Goal: Information Seeking & Learning: Learn about a topic

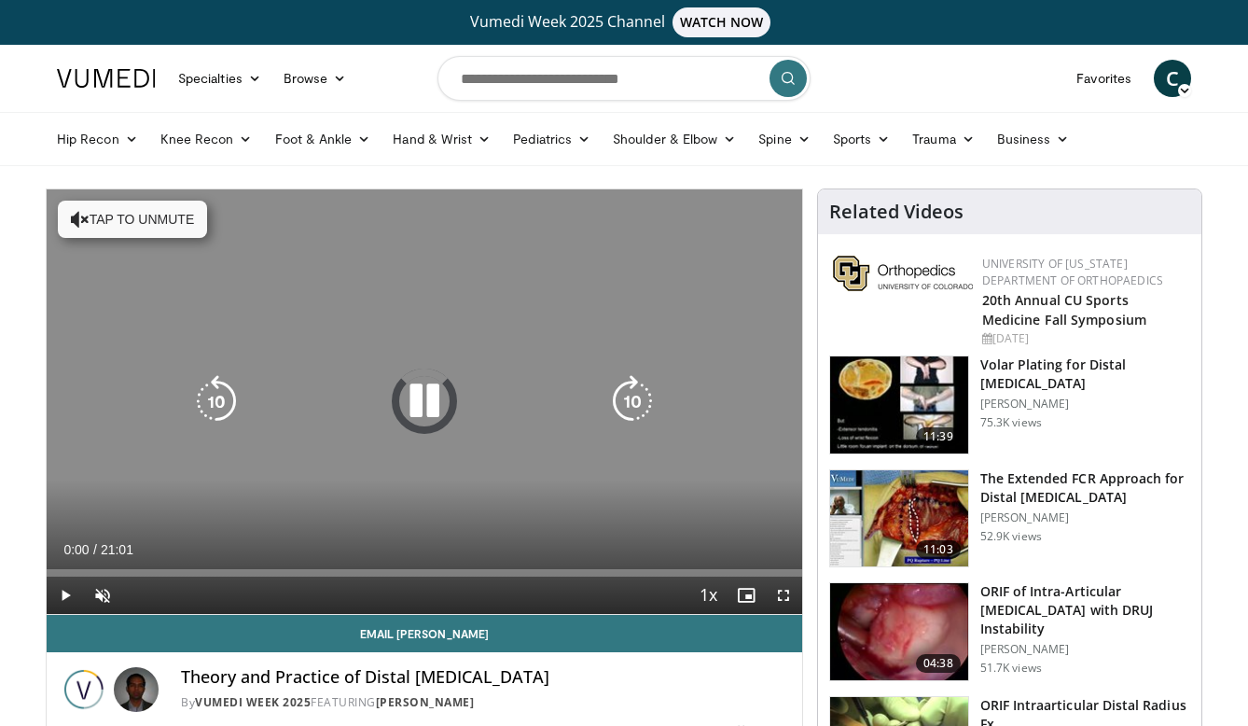
scroll to position [12, 0]
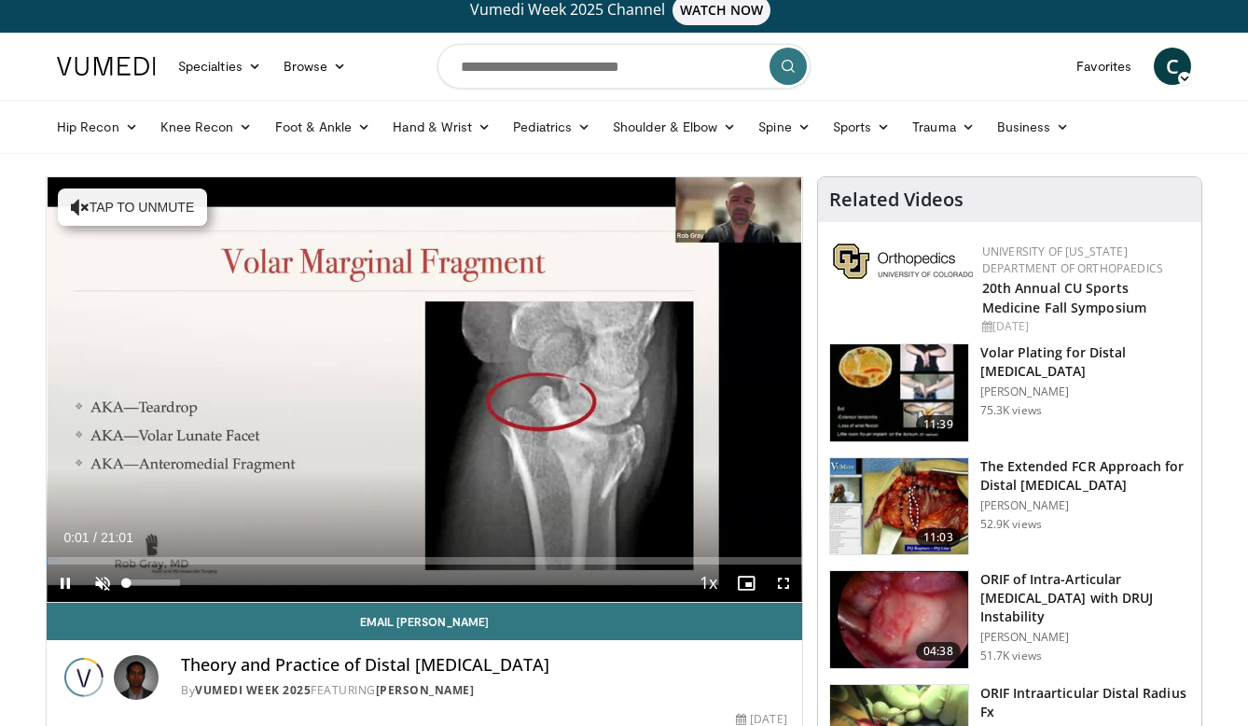
click at [103, 577] on span "Video Player" at bounding box center [102, 582] width 37 height 37
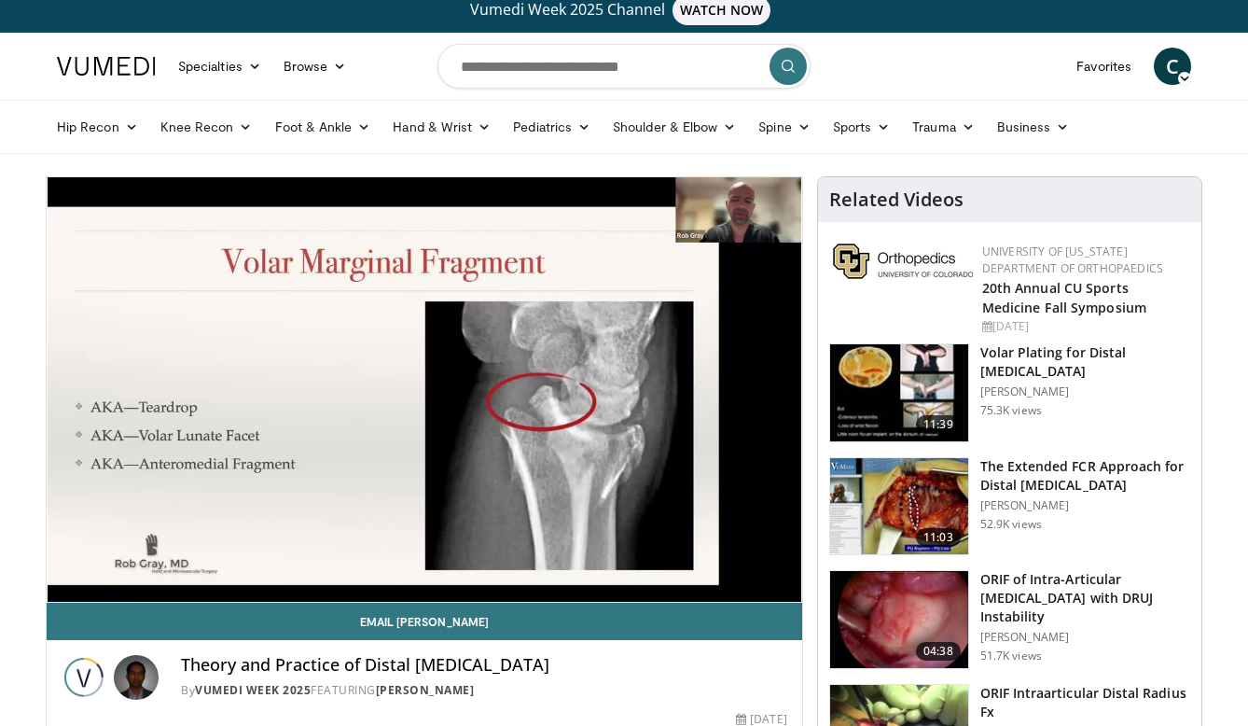
click at [1023, 479] on h3 "The Extended FCR Approach for Distal Radius Fractures" at bounding box center [1085, 475] width 210 height 37
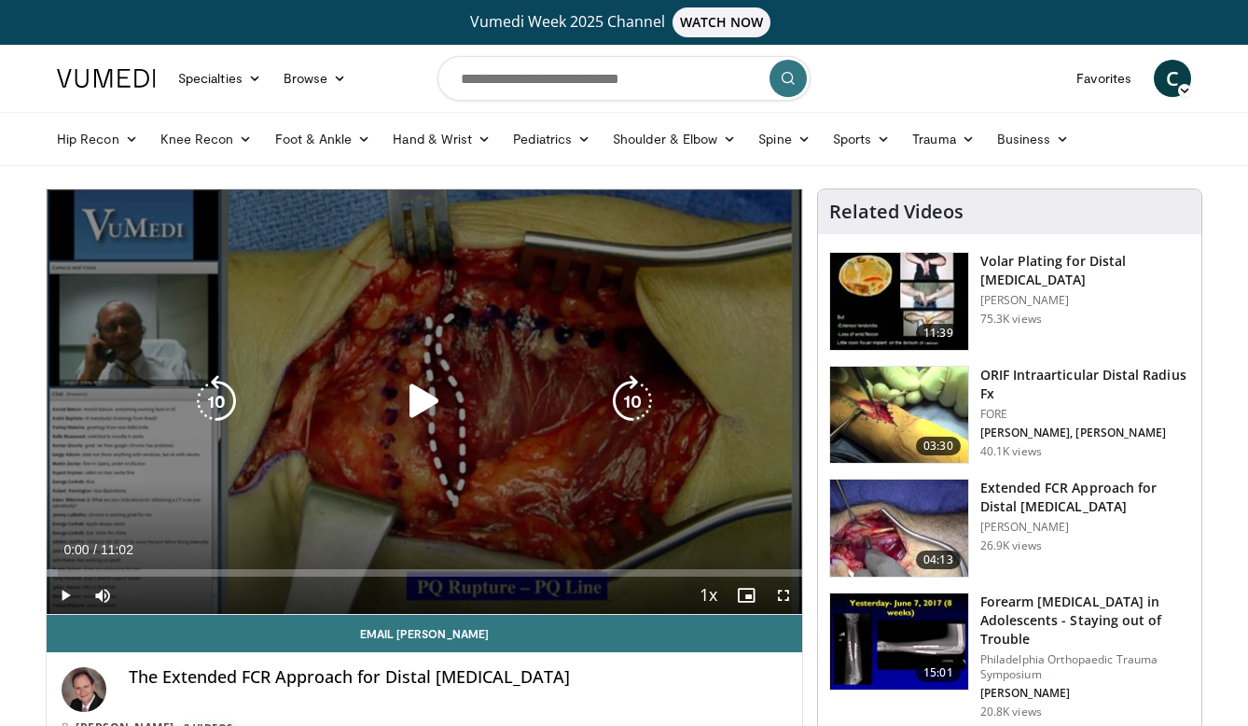
click at [419, 405] on icon "Video Player" at bounding box center [424, 401] width 52 height 52
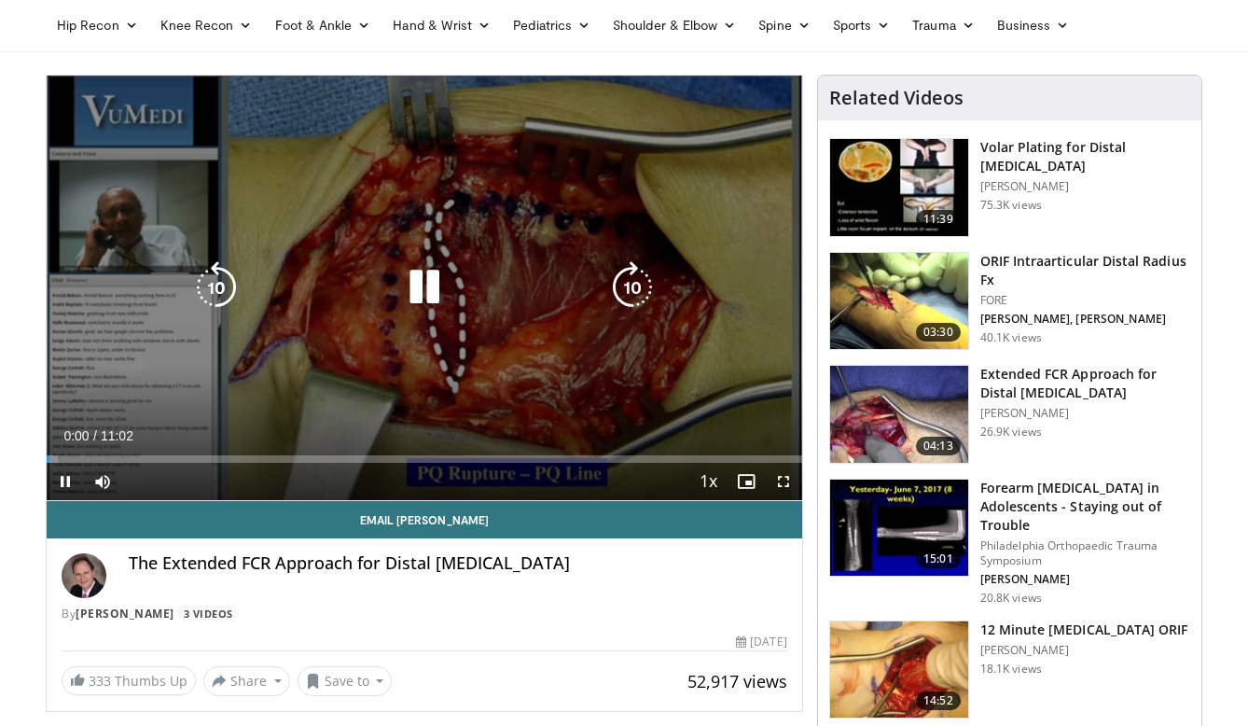
scroll to position [126, 0]
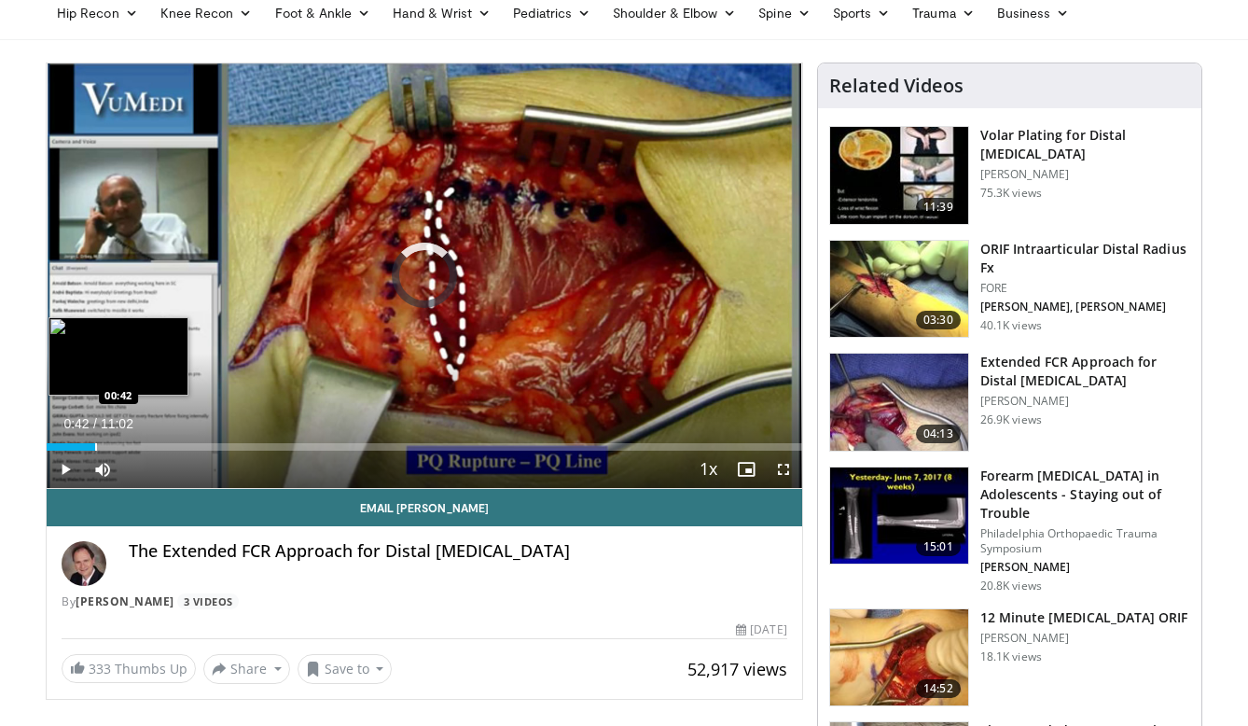
click at [95, 445] on div "Progress Bar" at bounding box center [96, 446] width 2 height 7
click at [113, 445] on div "Progress Bar" at bounding box center [114, 446] width 2 height 7
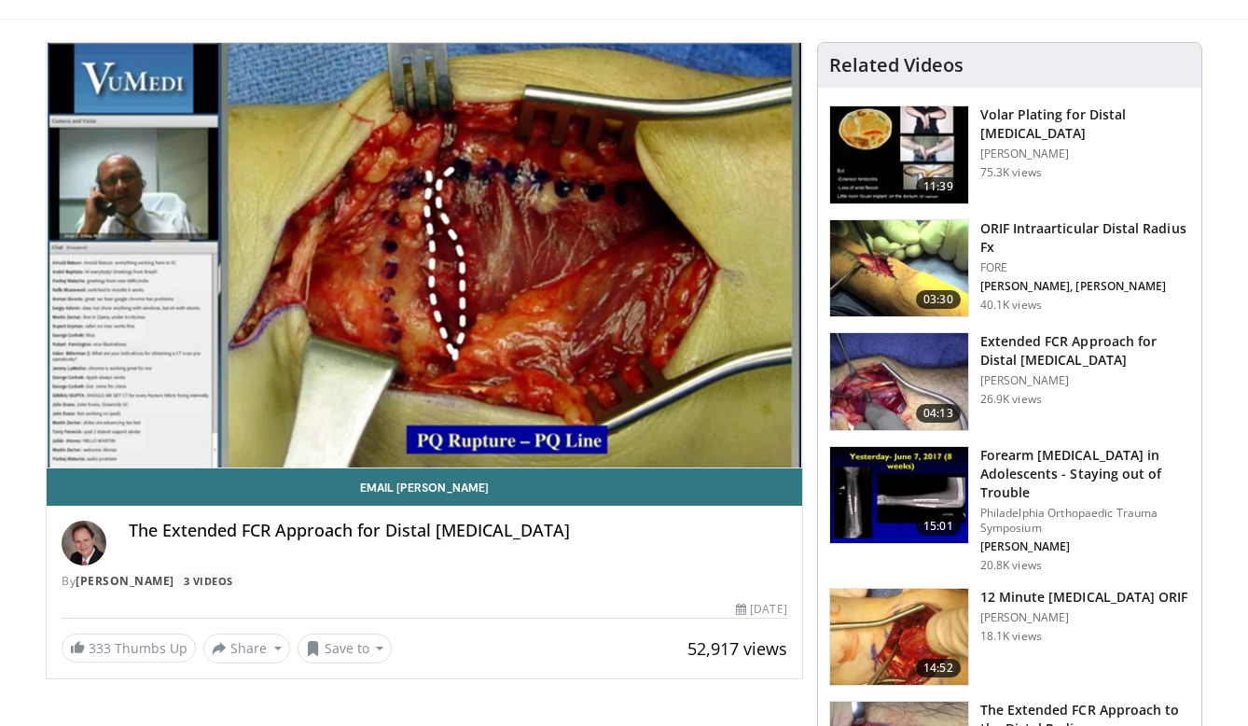
scroll to position [143, 0]
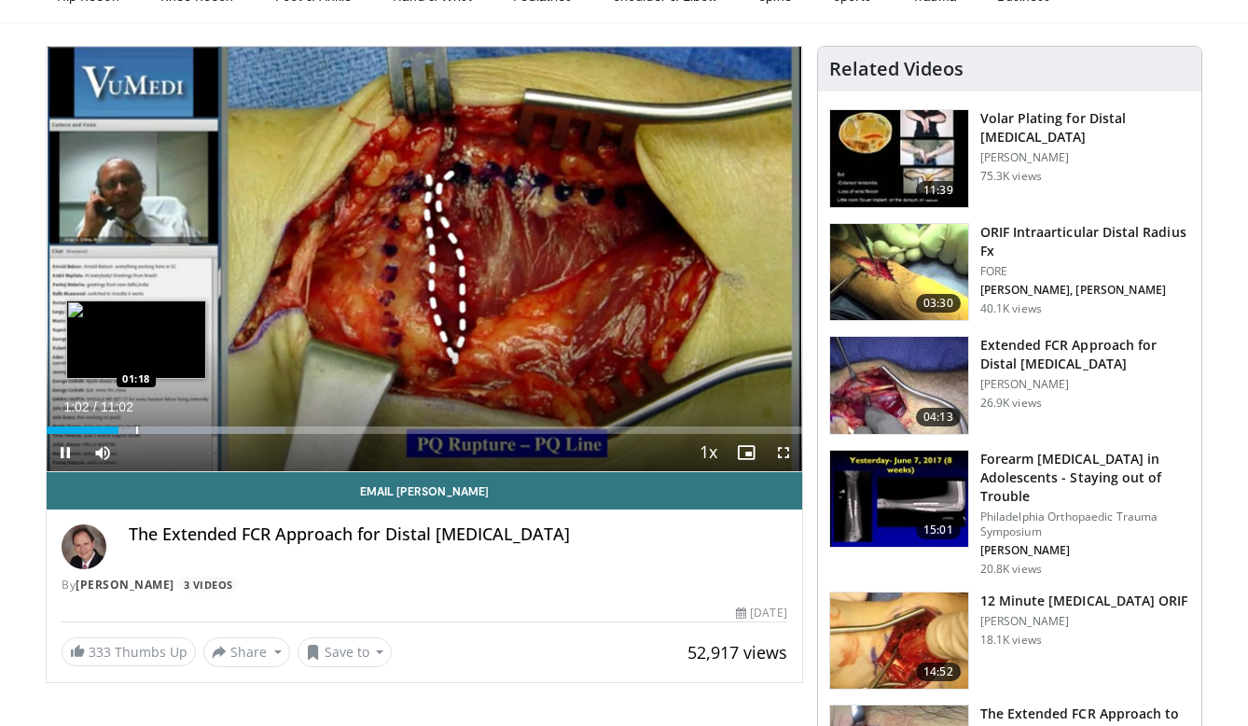
click at [136, 429] on div "Progress Bar" at bounding box center [137, 429] width 2 height 7
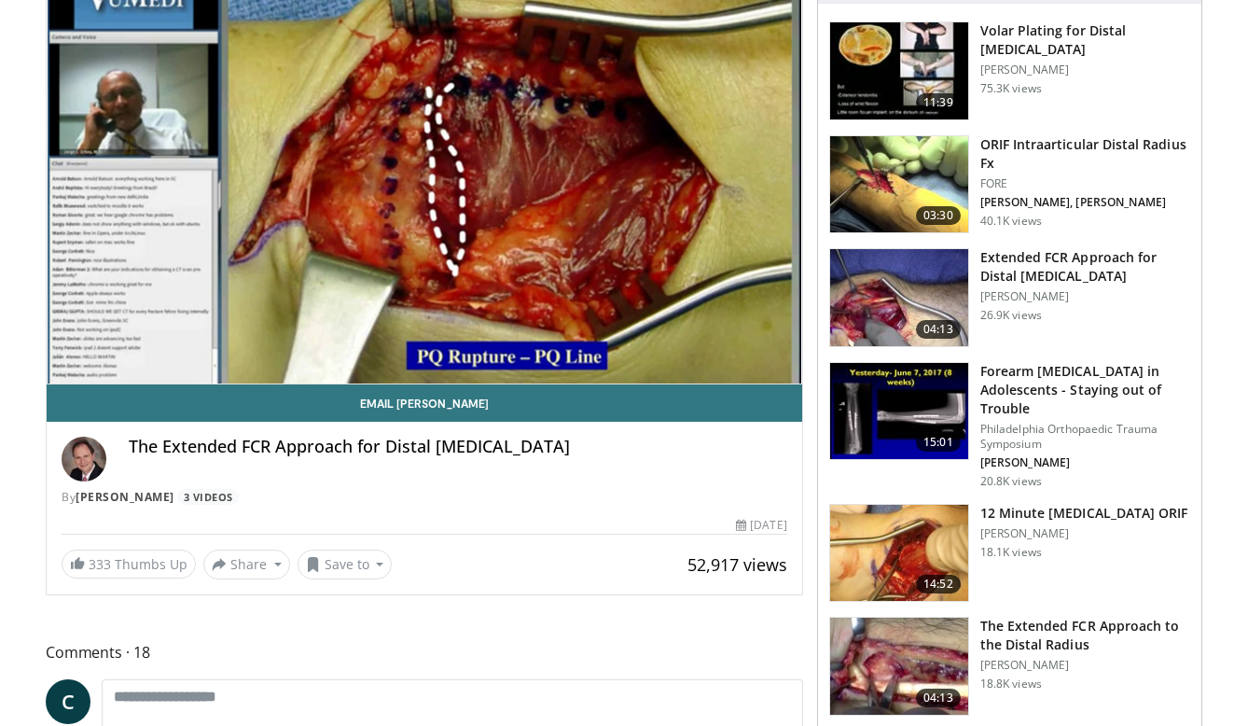
scroll to position [236, 0]
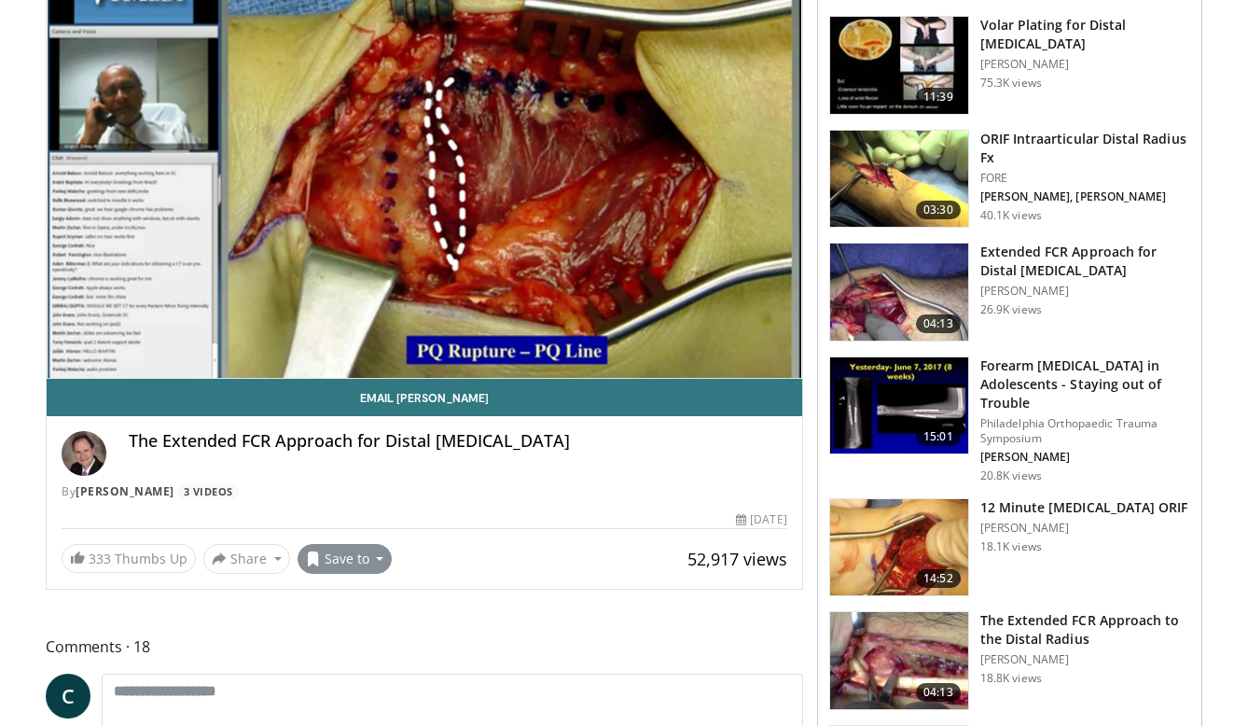
click at [373, 558] on button "Save to" at bounding box center [344, 559] width 95 height 30
click at [376, 601] on span "Add to Favorites" at bounding box center [378, 598] width 115 height 21
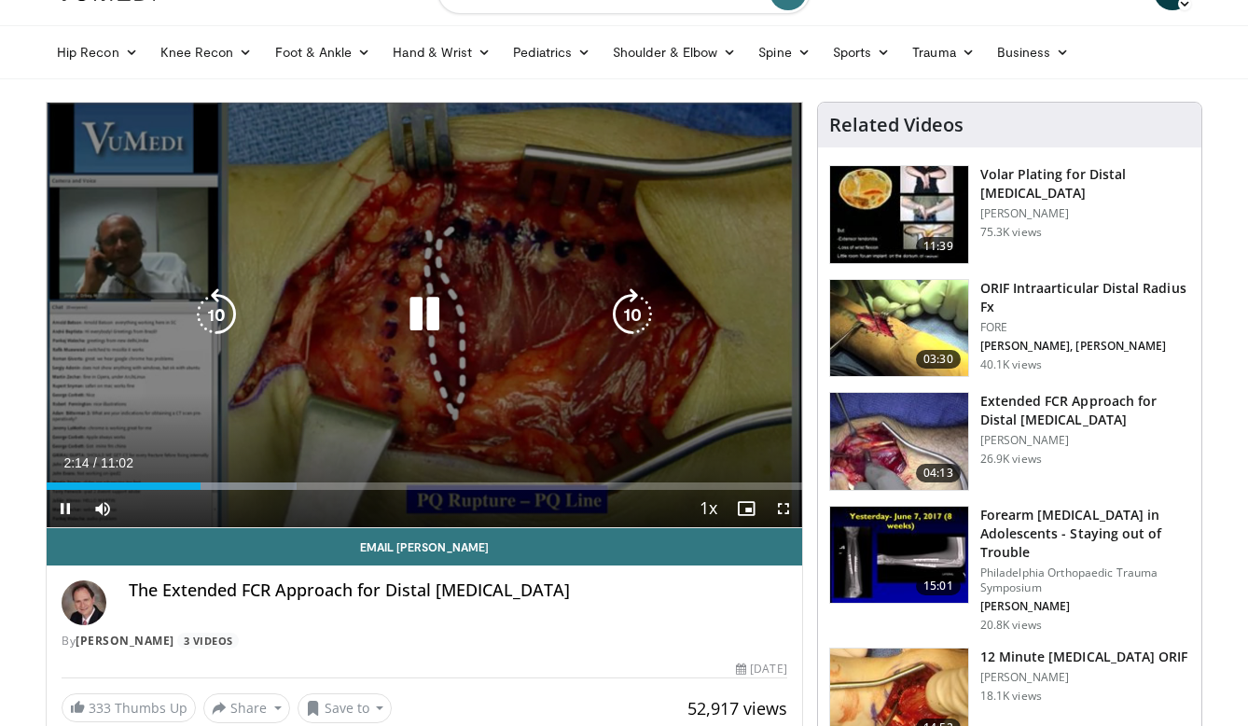
scroll to position [84, 0]
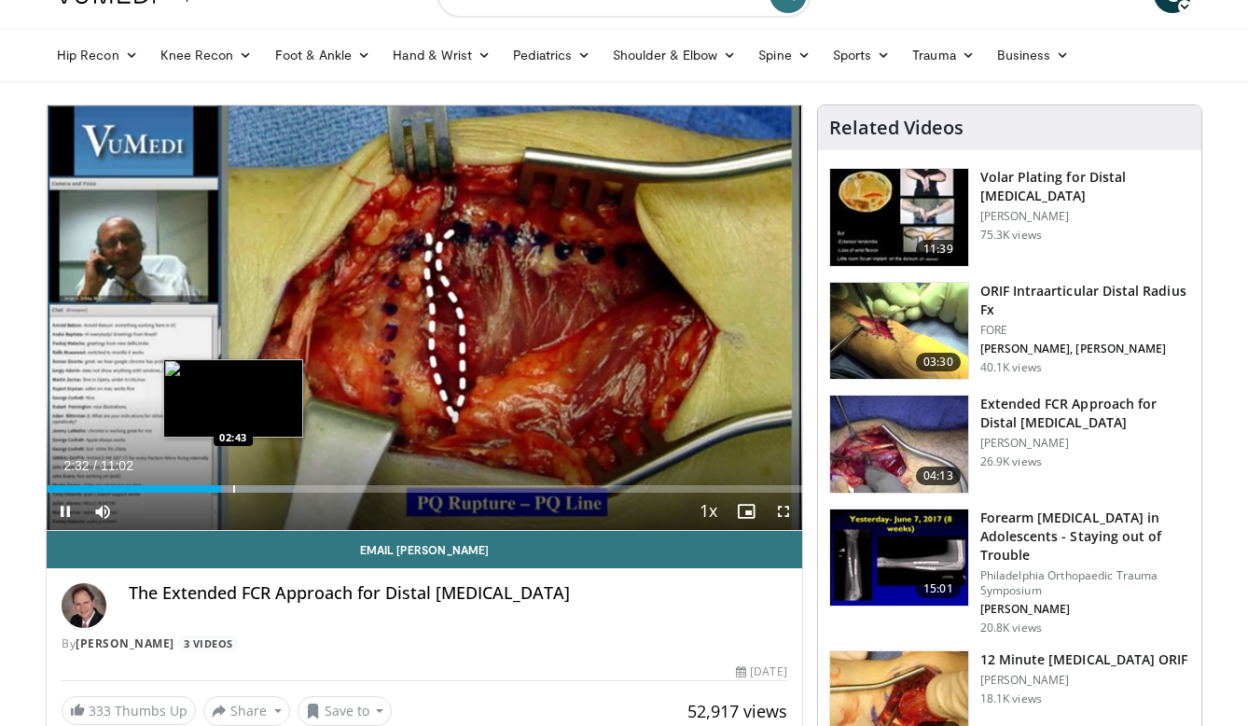
click at [233, 489] on div "Progress Bar" at bounding box center [234, 488] width 2 height 7
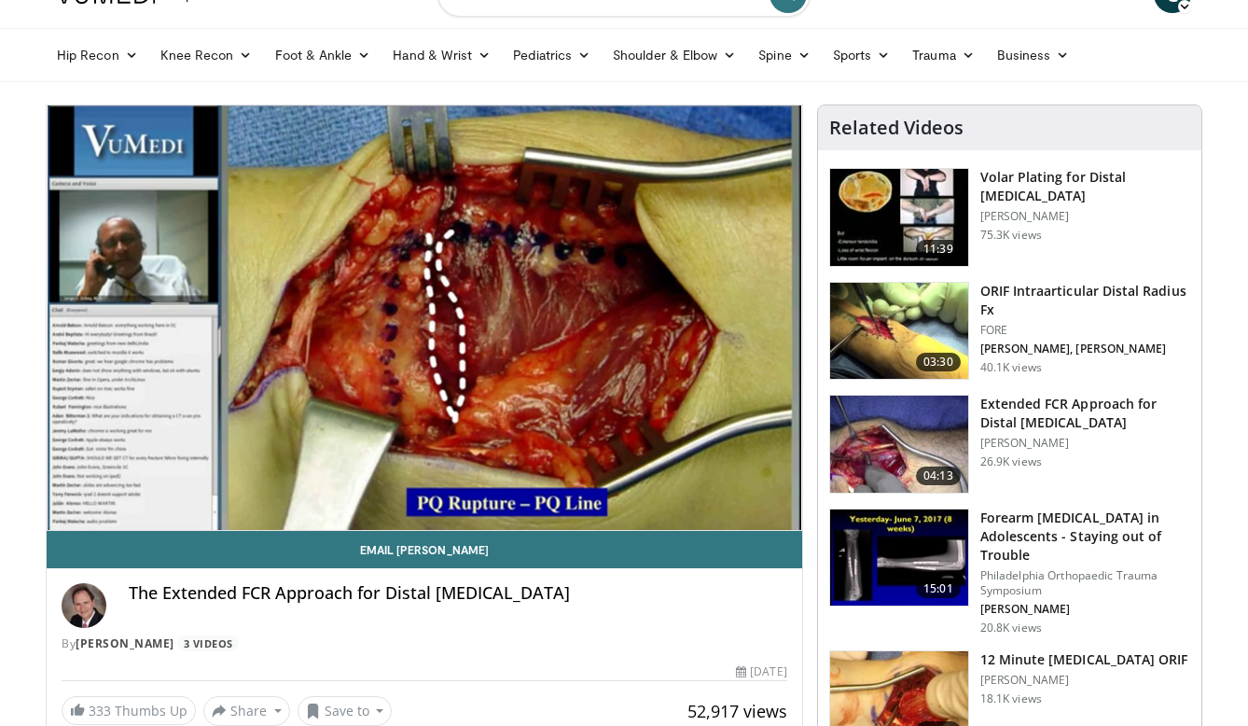
click at [242, 489] on video-js "**********" at bounding box center [424, 317] width 755 height 425
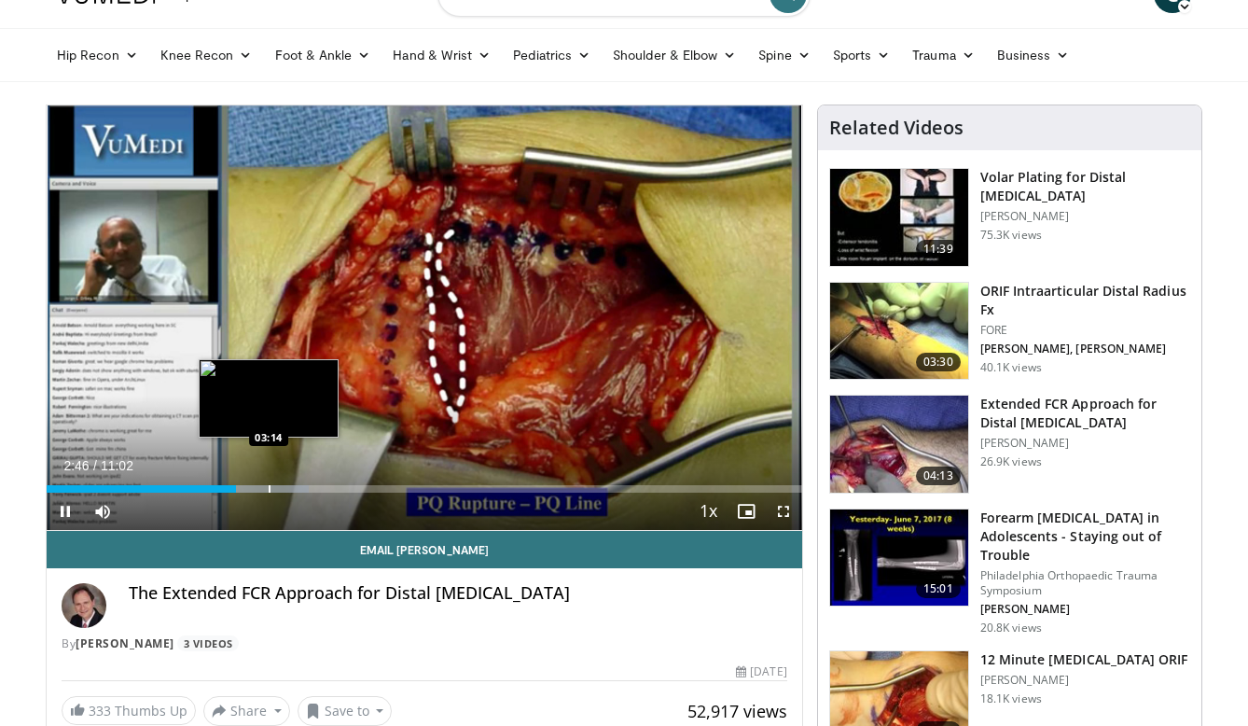
click at [269, 491] on div "Progress Bar" at bounding box center [270, 488] width 2 height 7
click at [279, 491] on div "Progress Bar" at bounding box center [280, 488] width 2 height 7
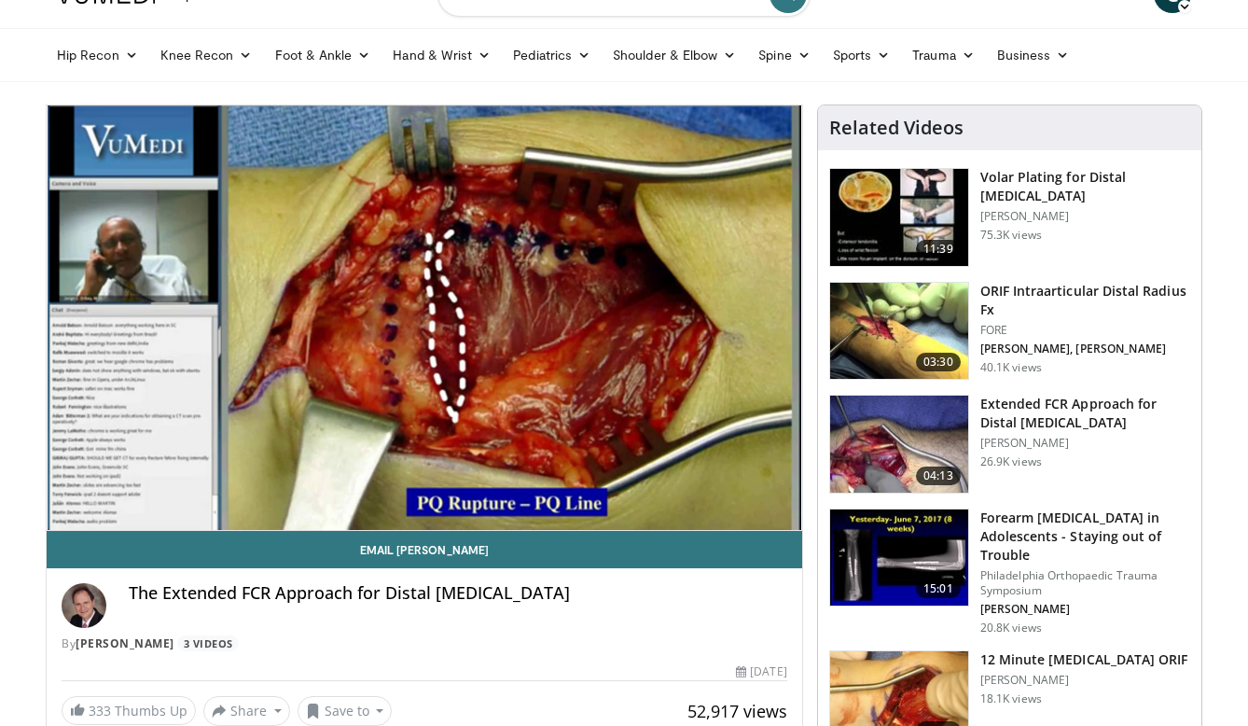
click at [294, 491] on video-js "**********" at bounding box center [424, 317] width 755 height 425
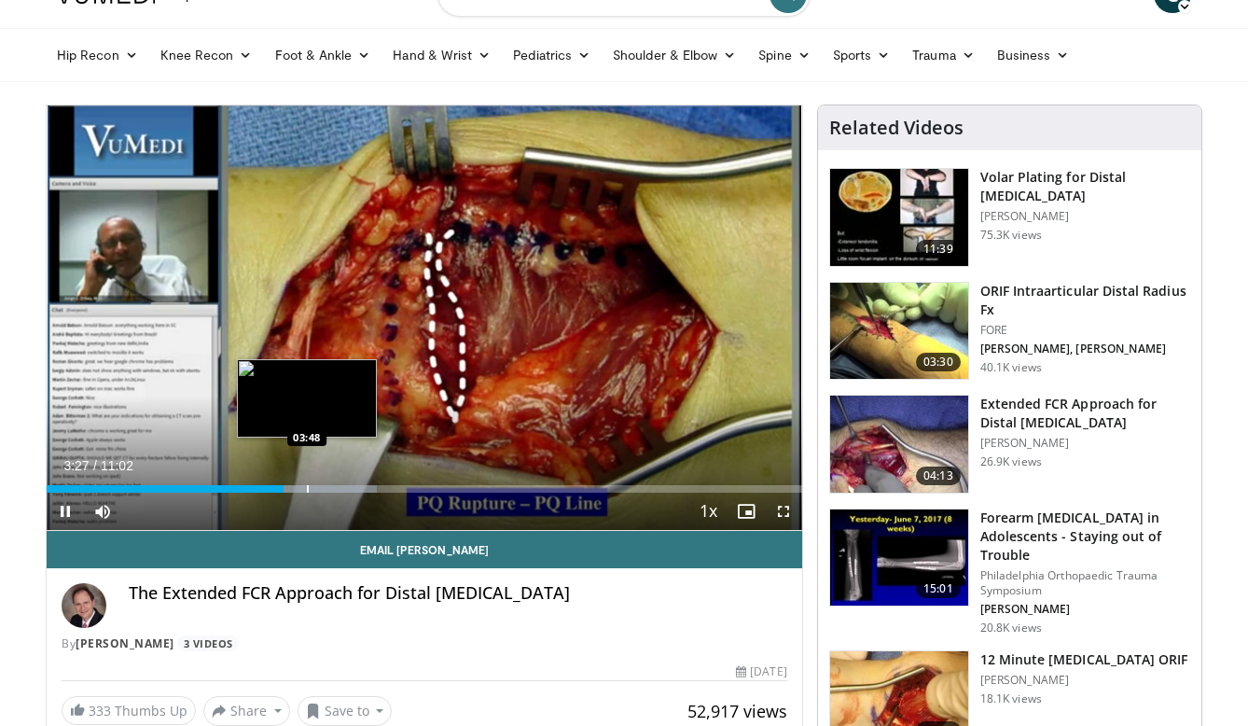
click at [307, 491] on div "Progress Bar" at bounding box center [308, 488] width 2 height 7
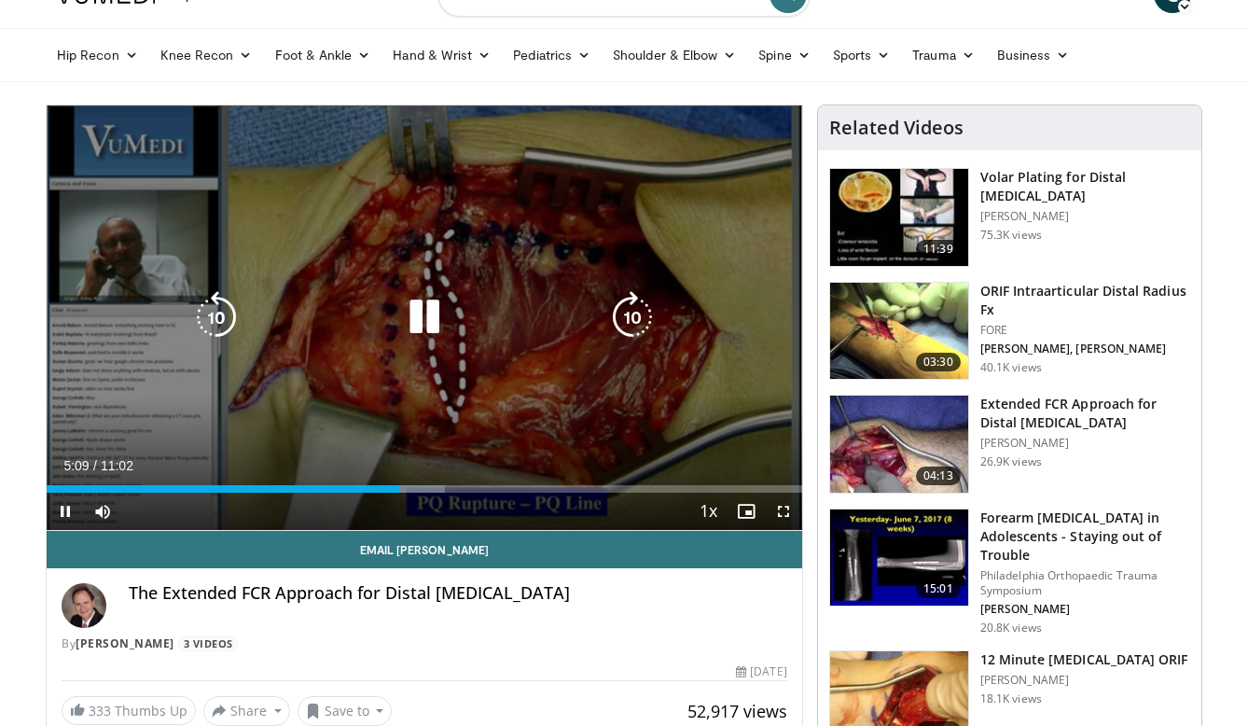
click at [435, 315] on icon "Video Player" at bounding box center [424, 317] width 52 height 52
click at [424, 320] on icon "Video Player" at bounding box center [424, 317] width 52 height 52
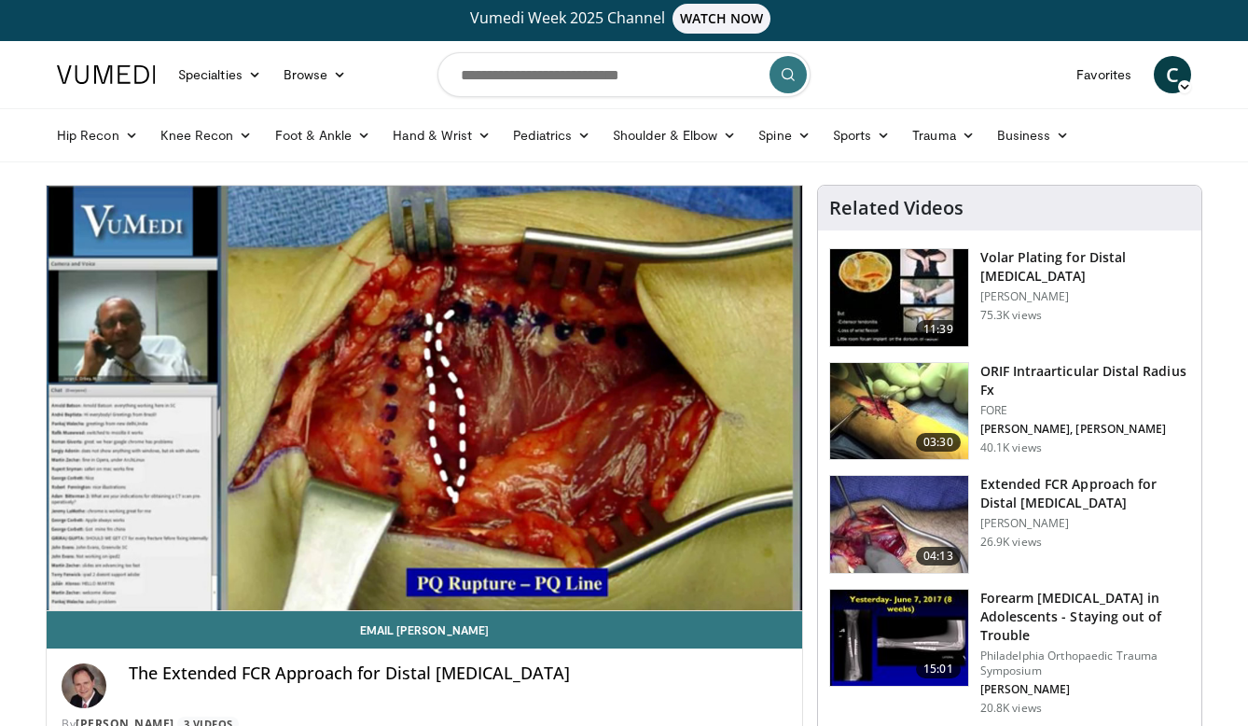
scroll to position [0, 0]
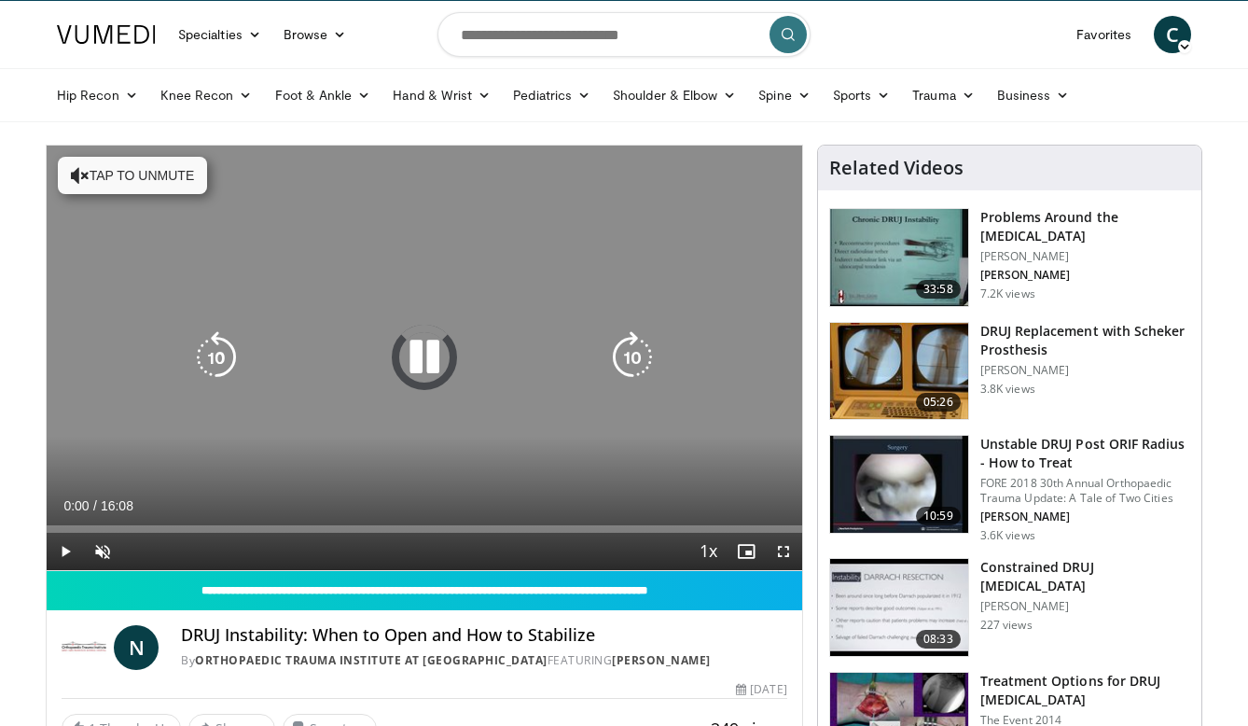
scroll to position [46, 0]
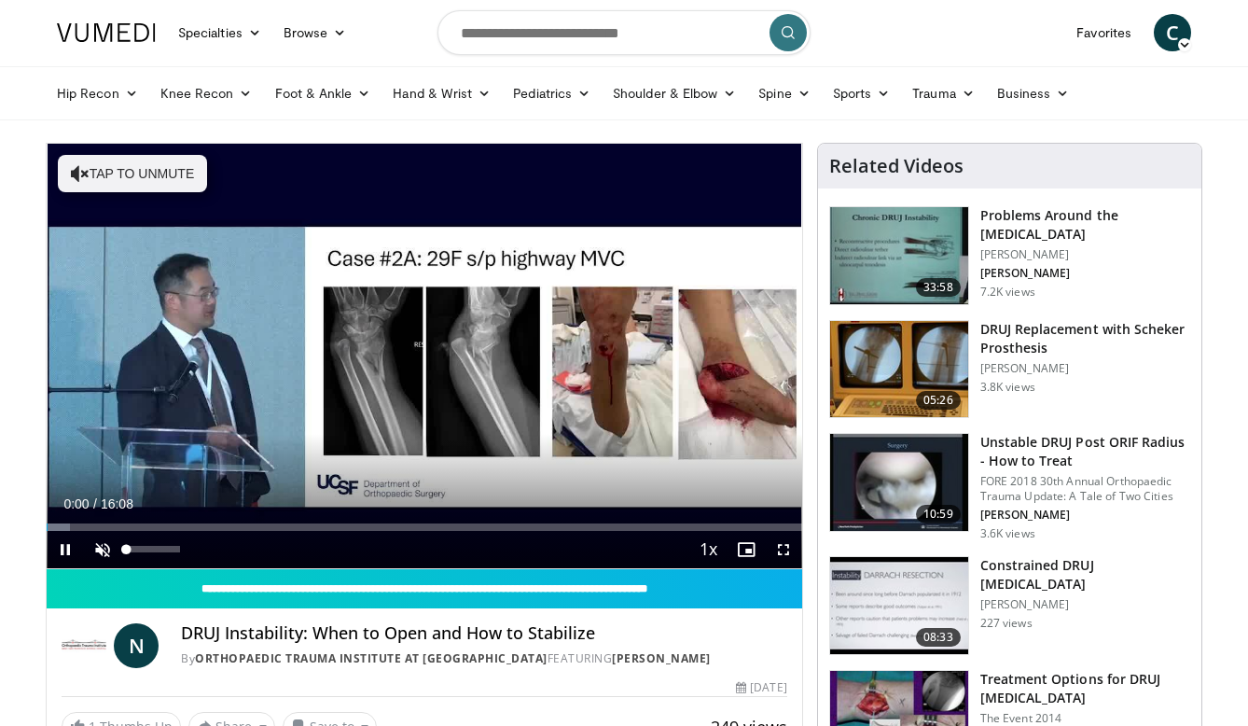
click at [103, 545] on span "Video Player" at bounding box center [102, 549] width 37 height 37
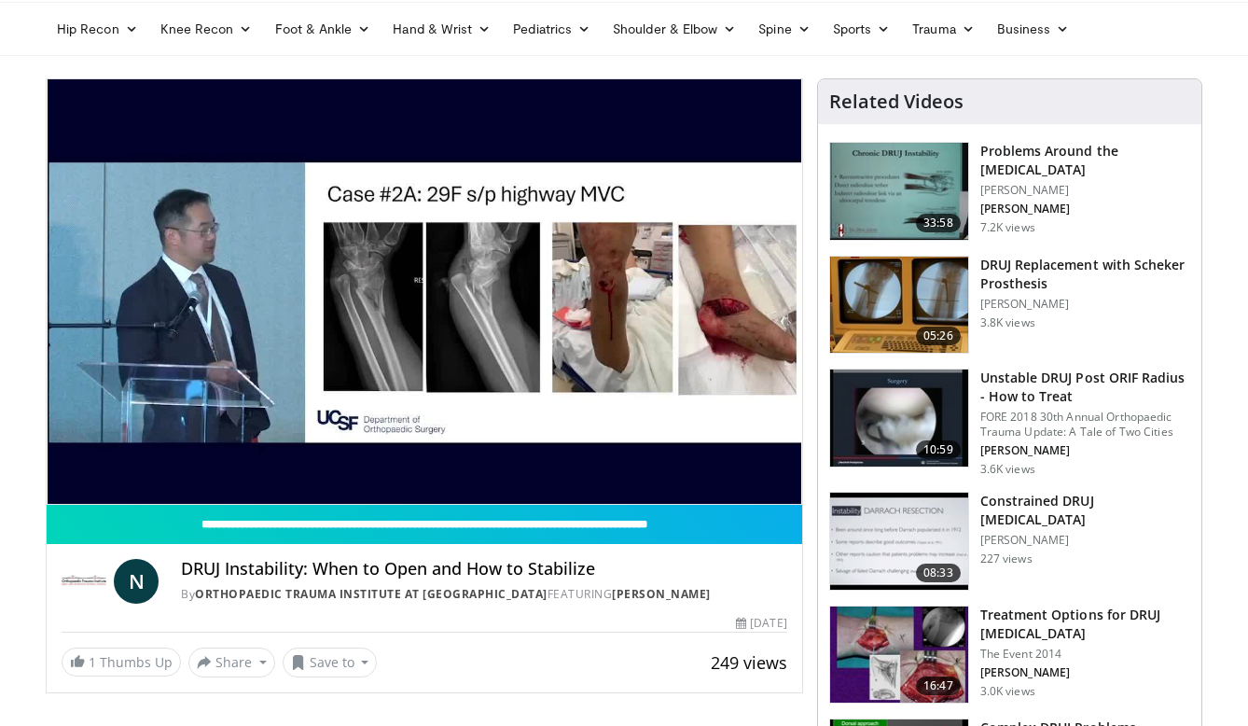
scroll to position [128, 0]
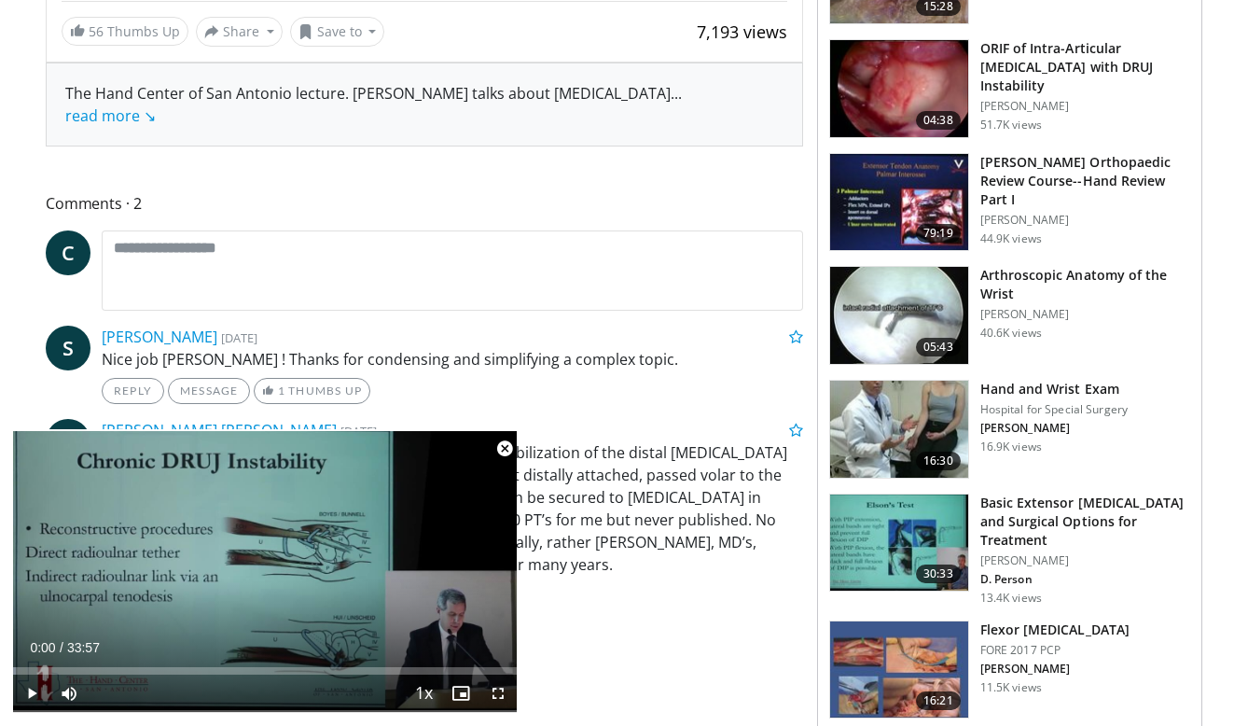
scroll to position [762, 0]
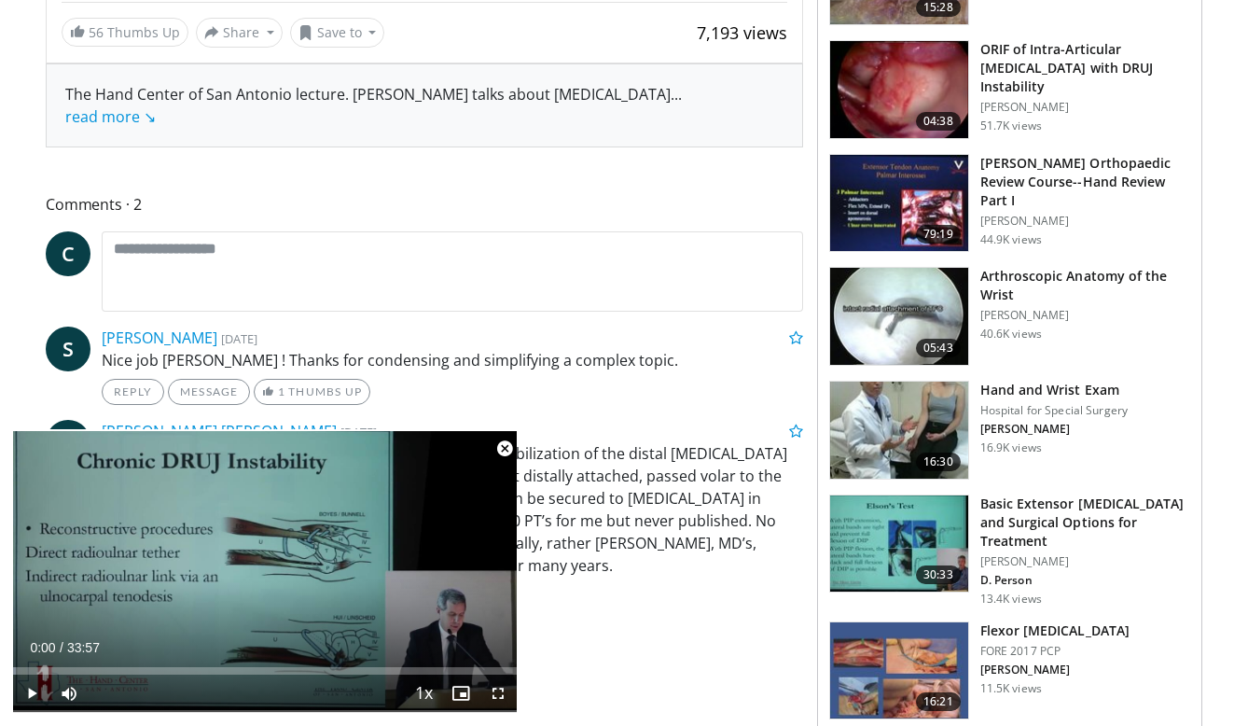
click at [1004, 269] on h3 "Arthroscopic Anatomy of the Wrist" at bounding box center [1085, 285] width 210 height 37
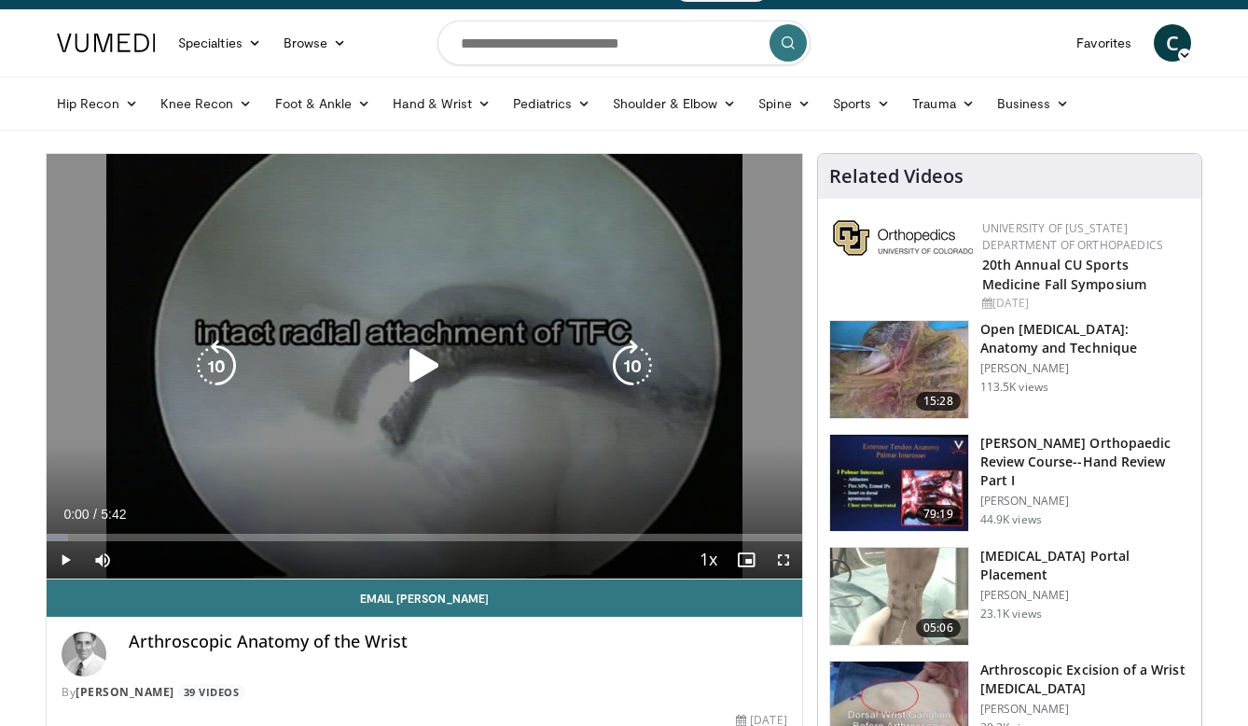
scroll to position [46, 0]
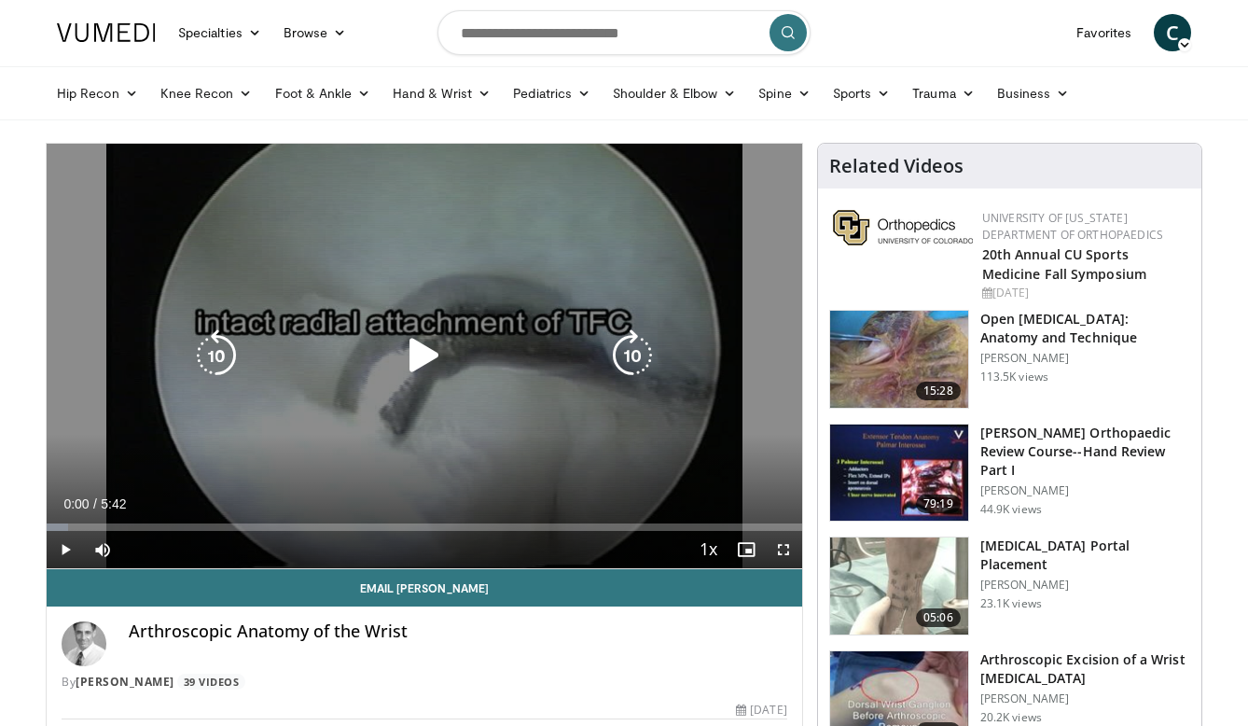
click at [425, 352] on icon "Video Player" at bounding box center [424, 355] width 52 height 52
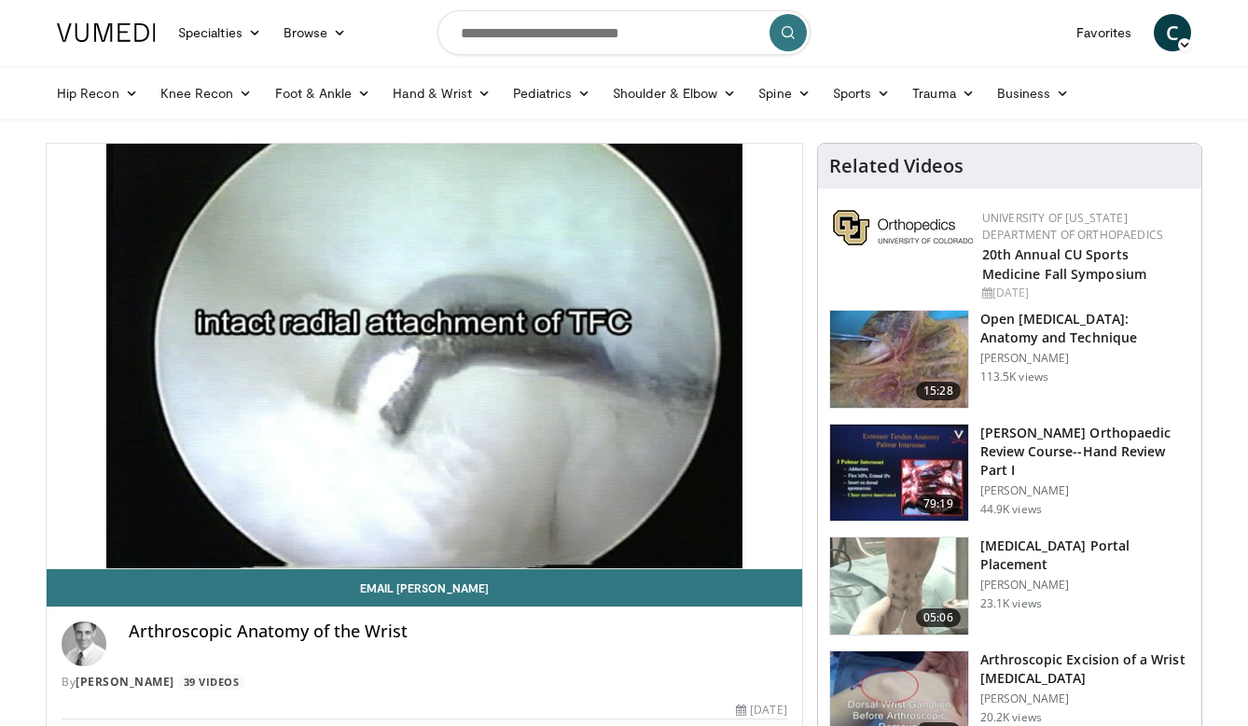
click at [923, 586] on img at bounding box center [899, 585] width 138 height 97
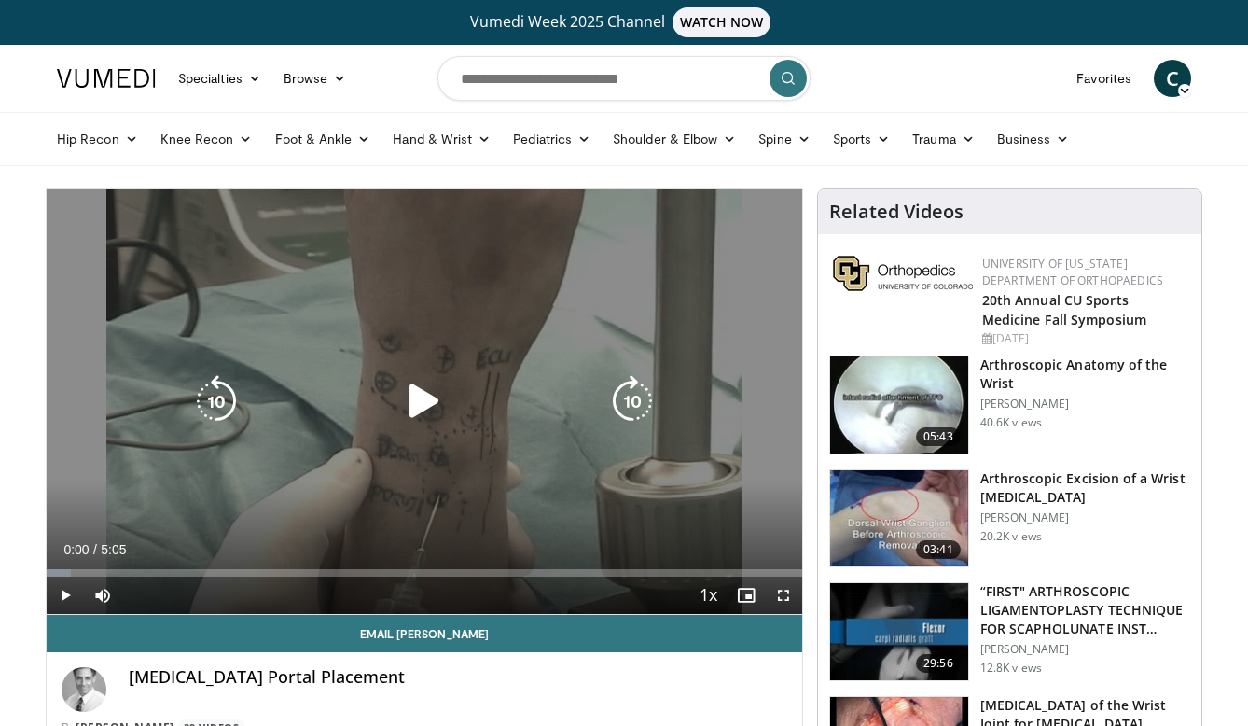
click at [419, 402] on icon "Video Player" at bounding box center [424, 401] width 52 height 52
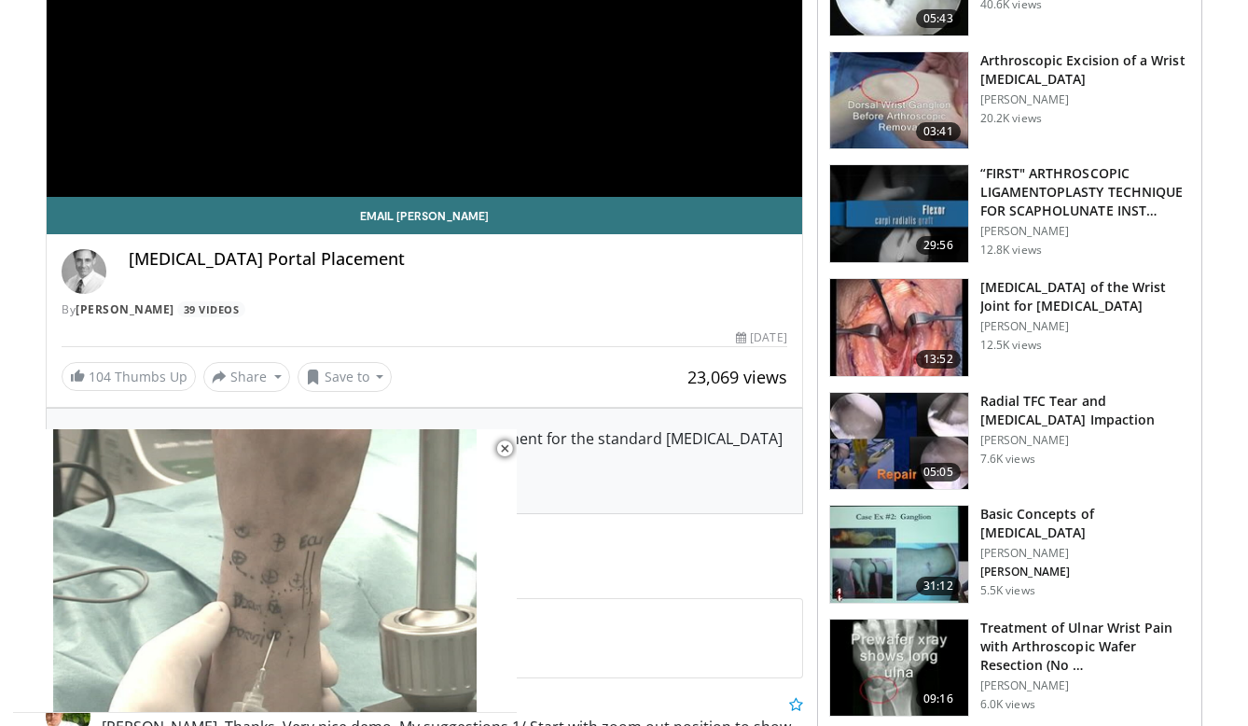
scroll to position [411, 0]
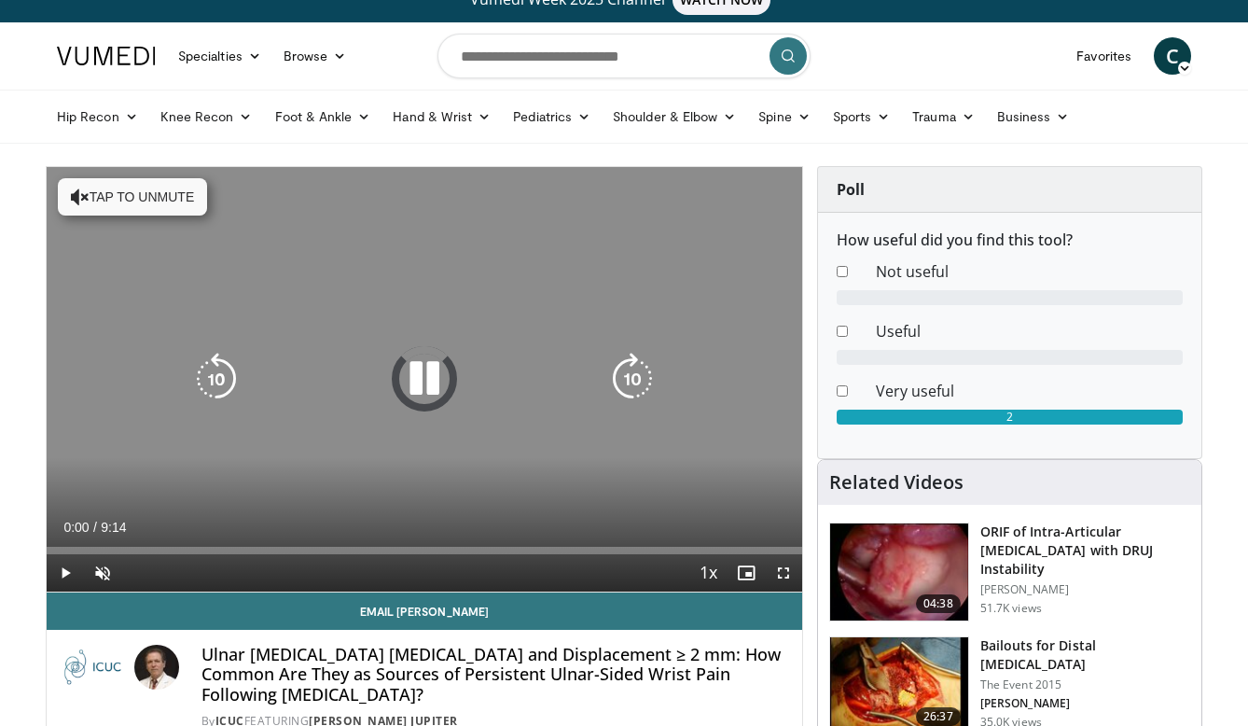
scroll to position [27, 0]
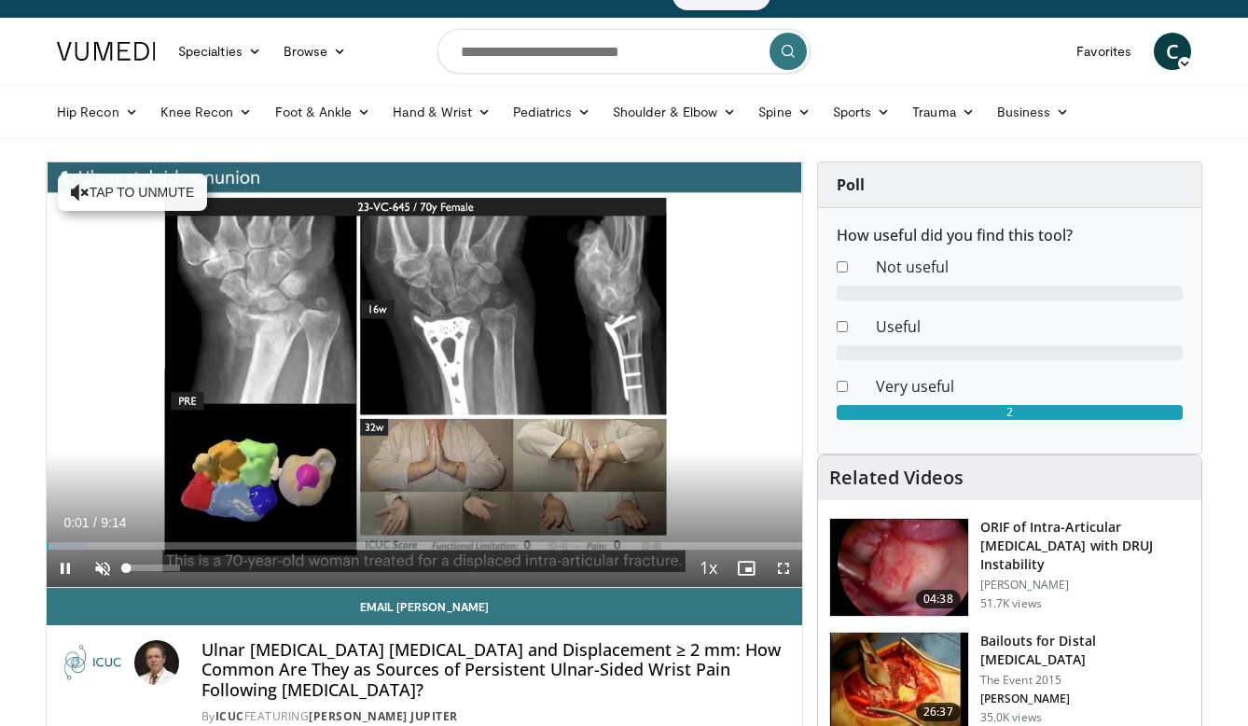
click at [102, 568] on span "Video Player" at bounding box center [102, 567] width 37 height 37
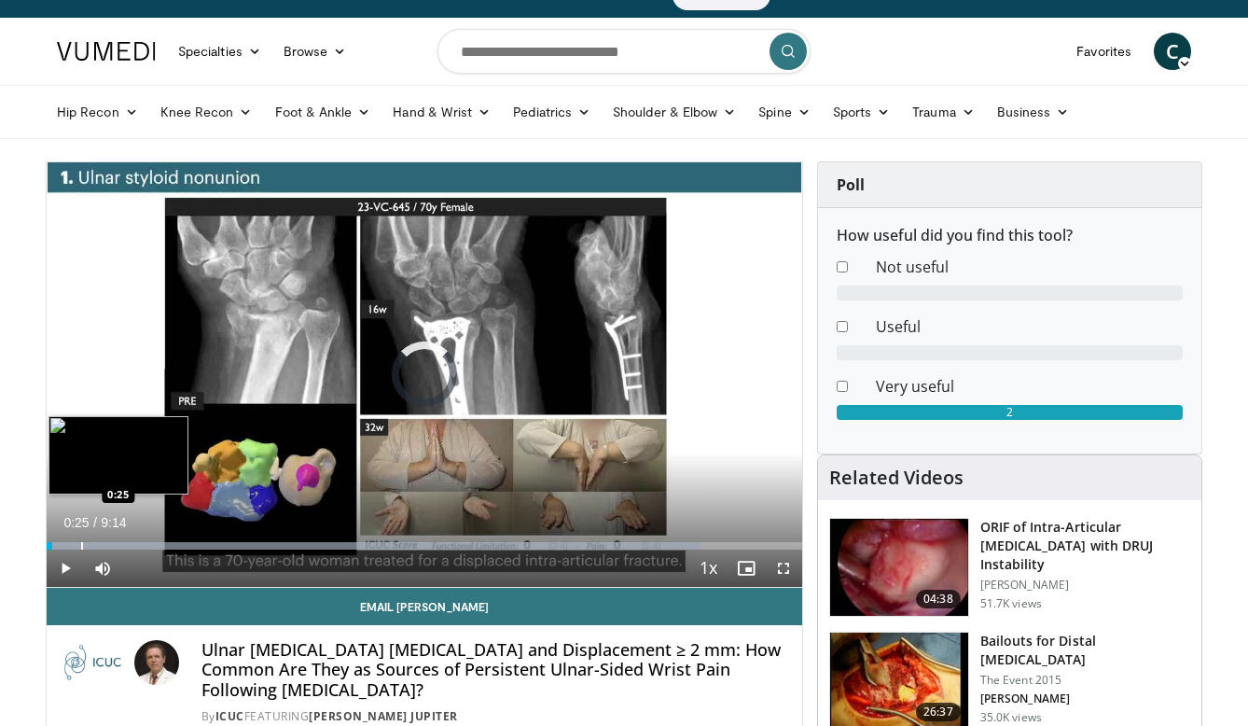
click at [81, 542] on div "Progress Bar" at bounding box center [82, 545] width 2 height 7
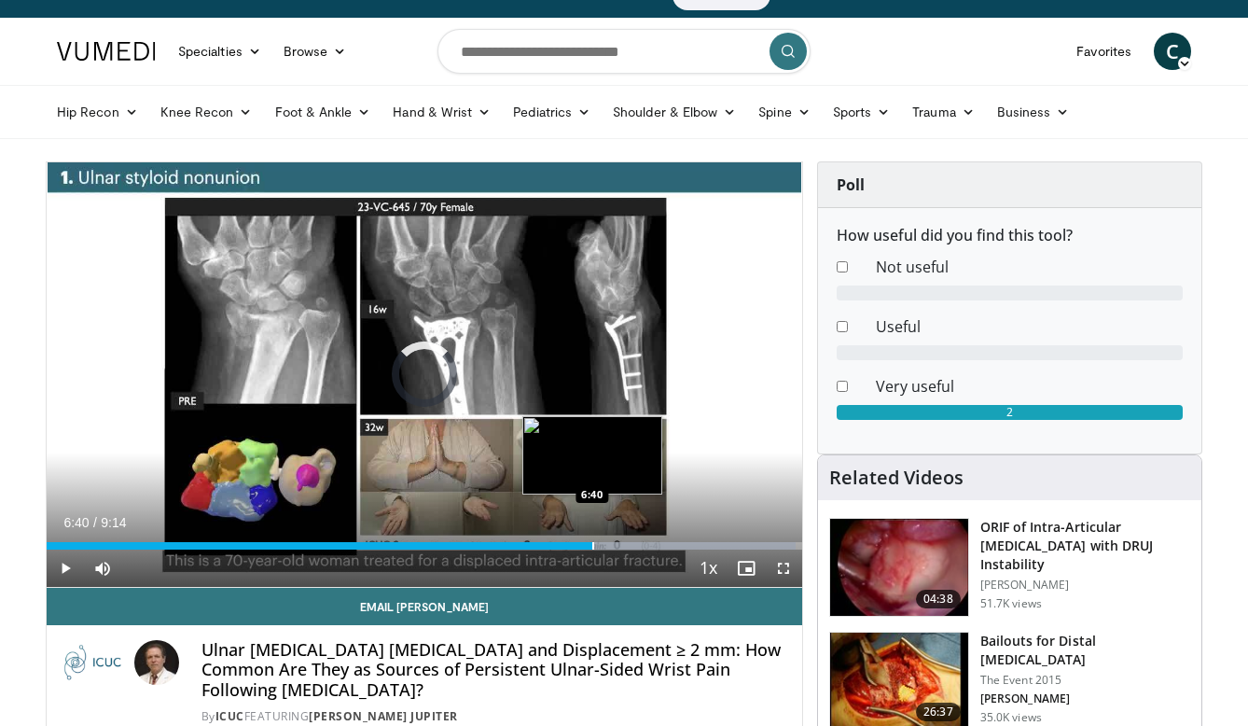
click at [592, 546] on div "Progress Bar" at bounding box center [593, 545] width 2 height 7
click at [622, 548] on div "Progress Bar" at bounding box center [623, 545] width 2 height 7
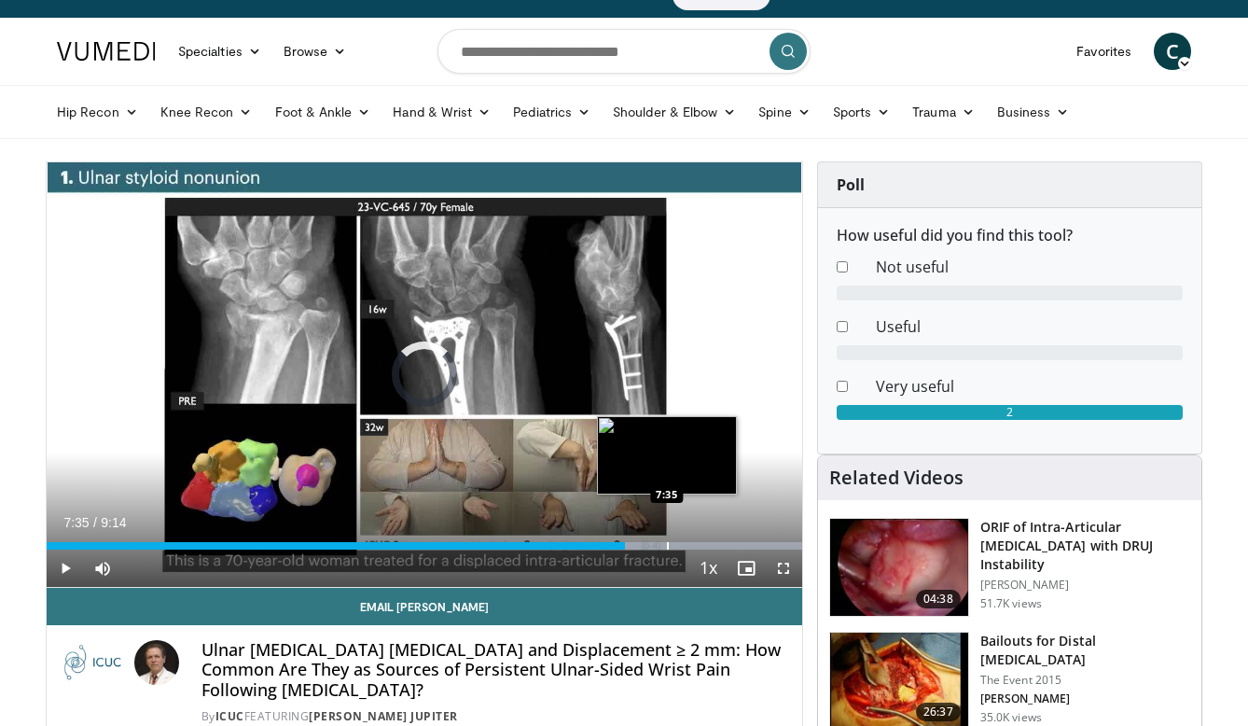
click at [667, 545] on div "Progress Bar" at bounding box center [668, 545] width 2 height 7
click at [702, 546] on div "Progress Bar" at bounding box center [703, 545] width 2 height 7
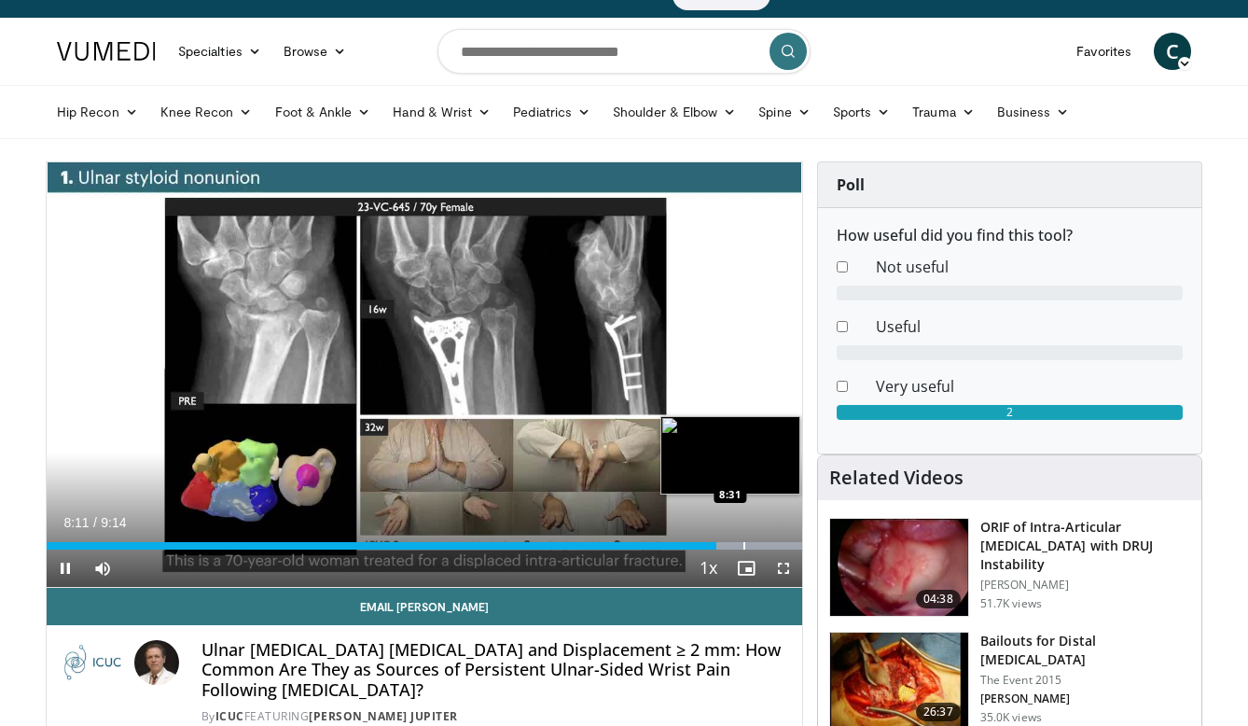
click at [744, 544] on div "Progress Bar" at bounding box center [744, 545] width 2 height 7
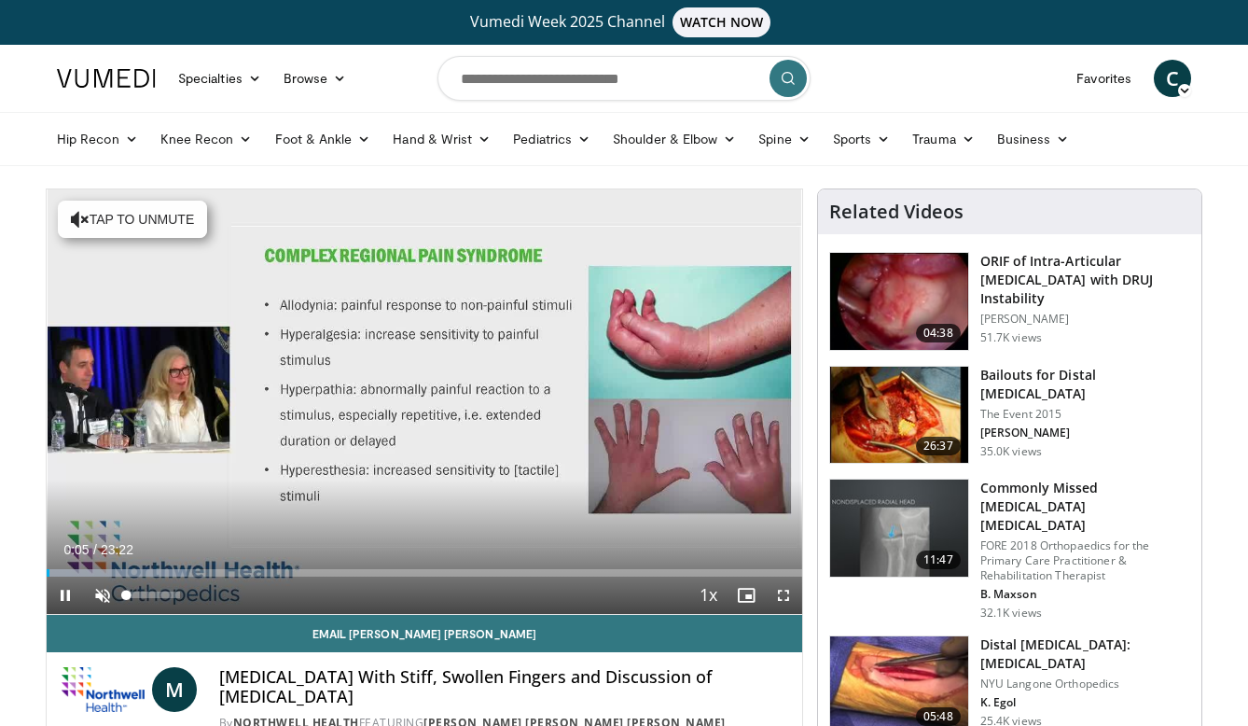
click at [101, 595] on span "Video Player" at bounding box center [102, 594] width 37 height 37
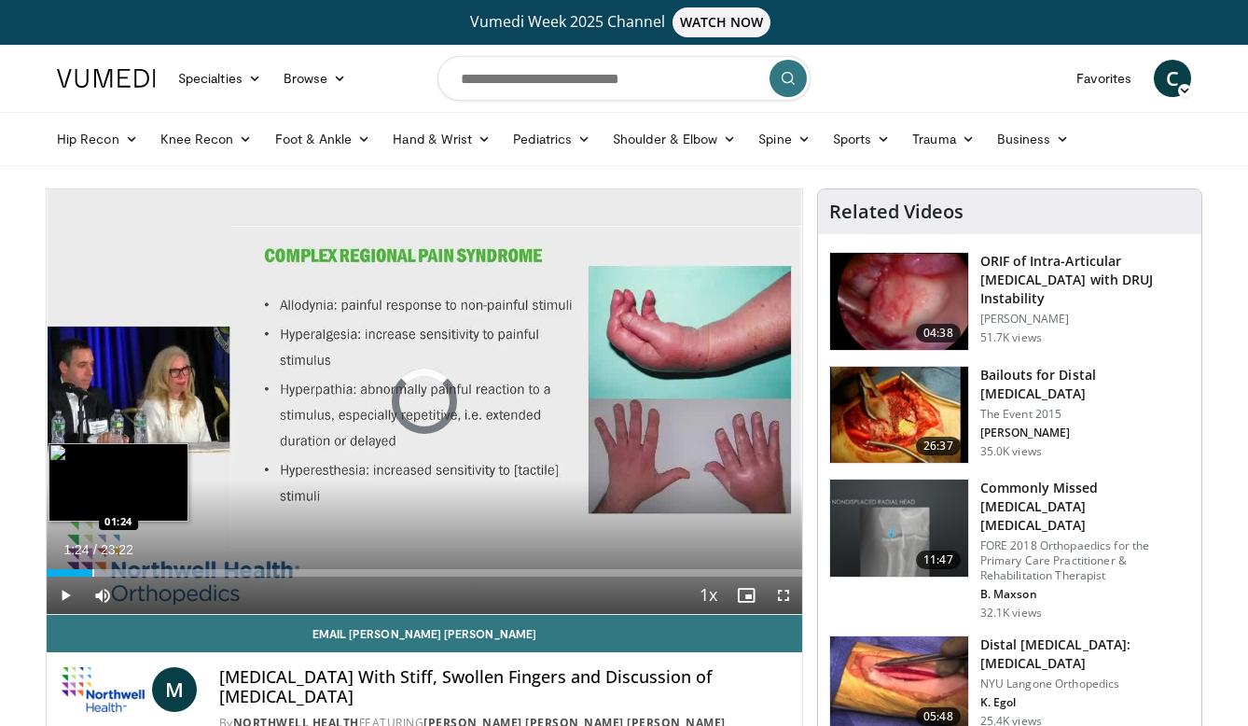
click at [92, 574] on div "Progress Bar" at bounding box center [93, 572] width 2 height 7
click at [121, 569] on div "Progress Bar" at bounding box center [122, 572] width 2 height 7
